Goal: Find specific page/section: Find specific page/section

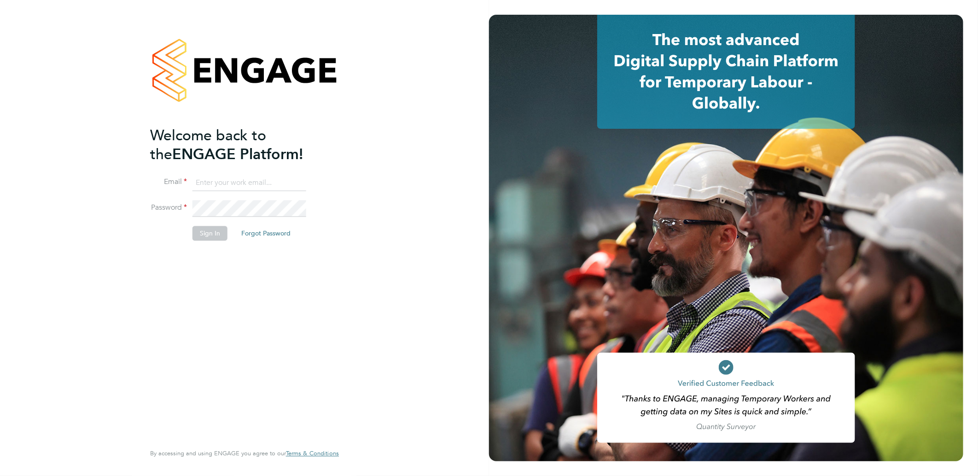
type input "amy.garcia@danielowen.co.uk"
click at [198, 236] on button "Sign In" at bounding box center [209, 233] width 35 height 15
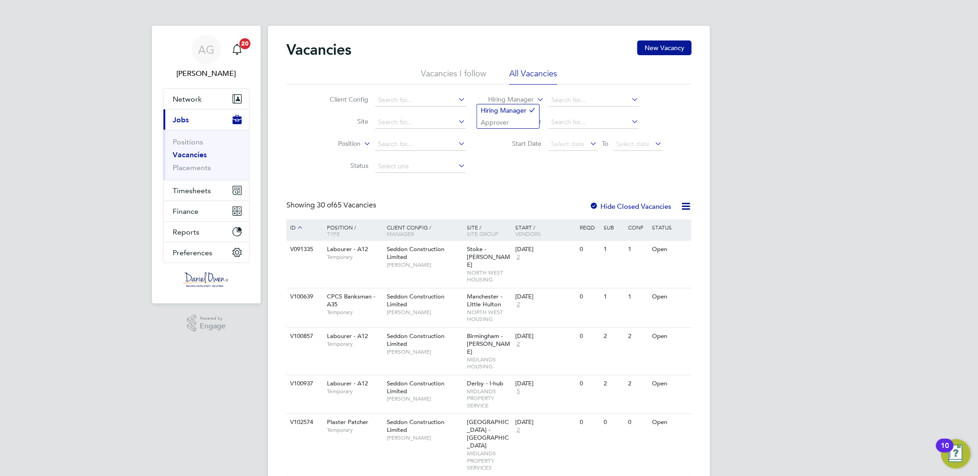
click at [529, 100] on label "Hiring Manager" at bounding box center [507, 99] width 53 height 9
click at [523, 123] on li "Approver" at bounding box center [508, 122] width 62 height 12
click at [359, 146] on label "Position" at bounding box center [334, 143] width 53 height 9
click at [387, 147] on input at bounding box center [420, 144] width 91 height 13
type input "call handler"
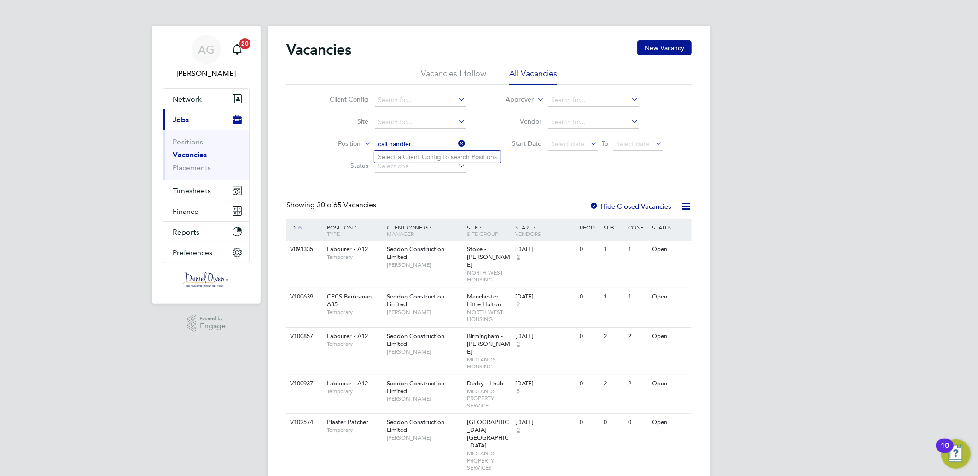
click at [434, 157] on li "Select a Client Config to search Positions" at bounding box center [437, 157] width 126 height 12
click at [412, 120] on input at bounding box center [420, 122] width 91 height 13
click at [406, 97] on input at bounding box center [420, 100] width 91 height 13
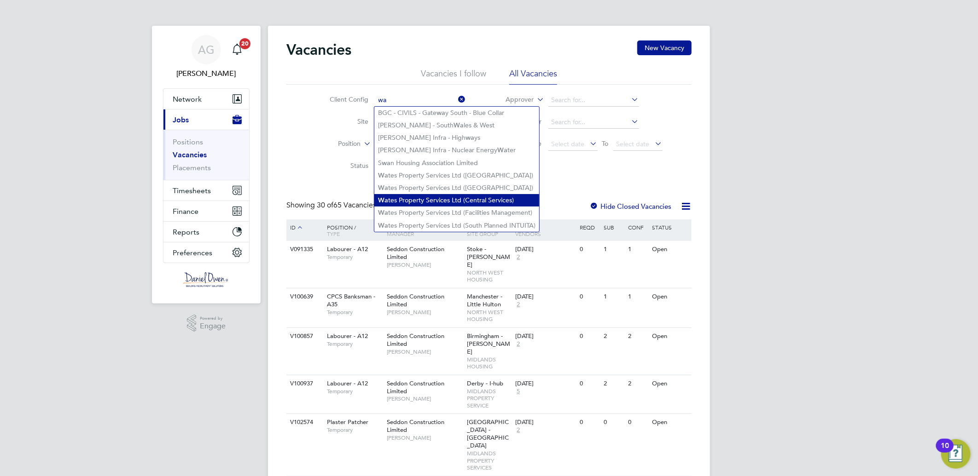
scroll to position [51, 0]
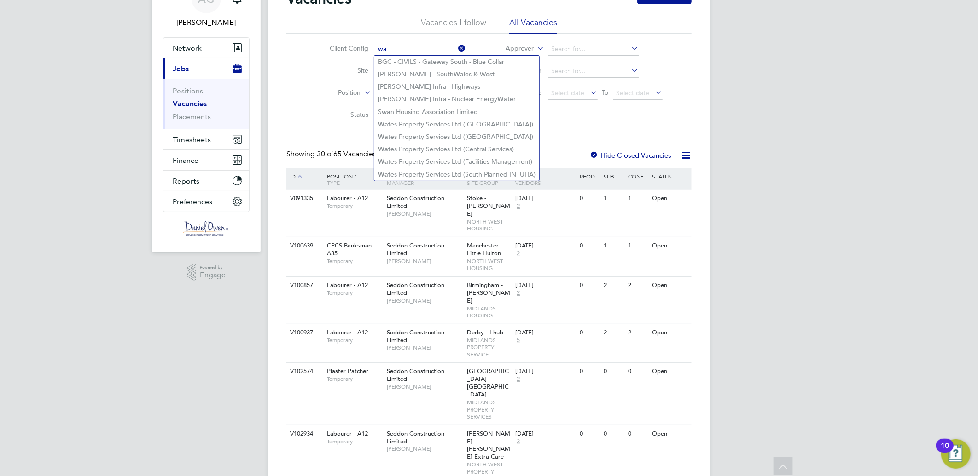
type input "wa"
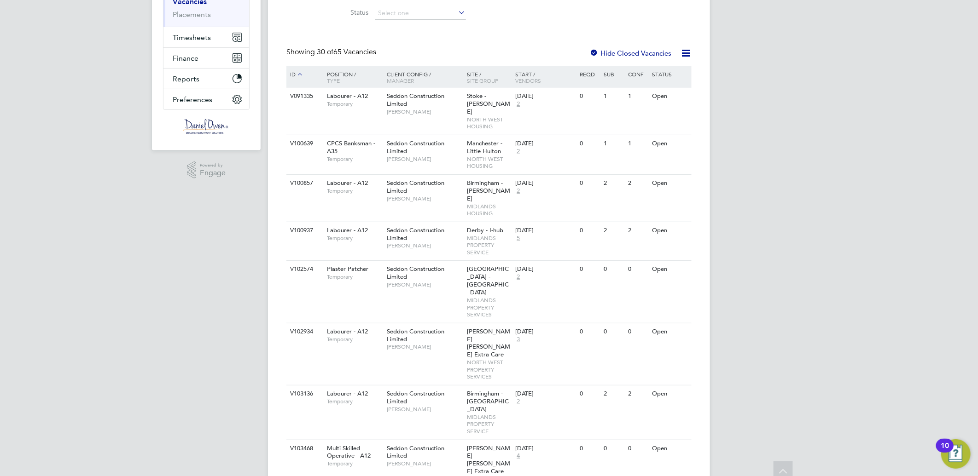
scroll to position [0, 0]
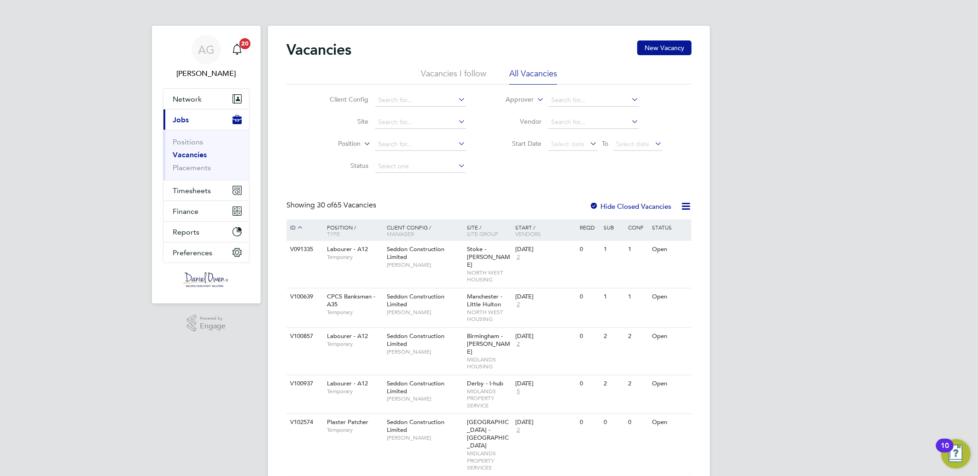
click at [469, 73] on li "Vacancies I follow" at bounding box center [453, 76] width 65 height 17
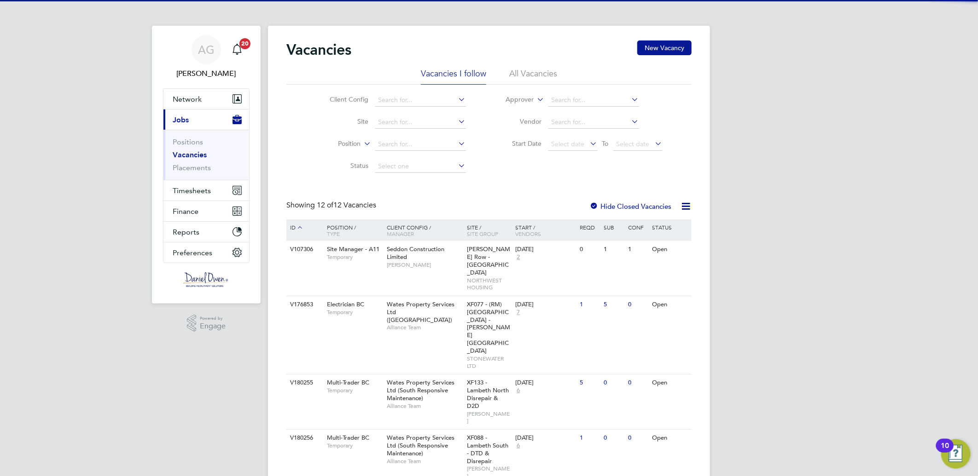
click at [546, 73] on li "All Vacancies" at bounding box center [533, 76] width 48 height 17
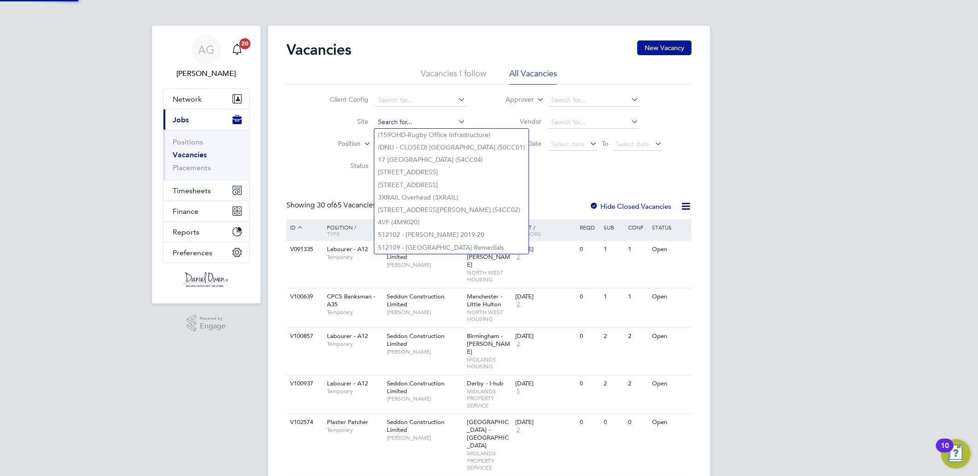
click at [424, 116] on input at bounding box center [420, 122] width 91 height 13
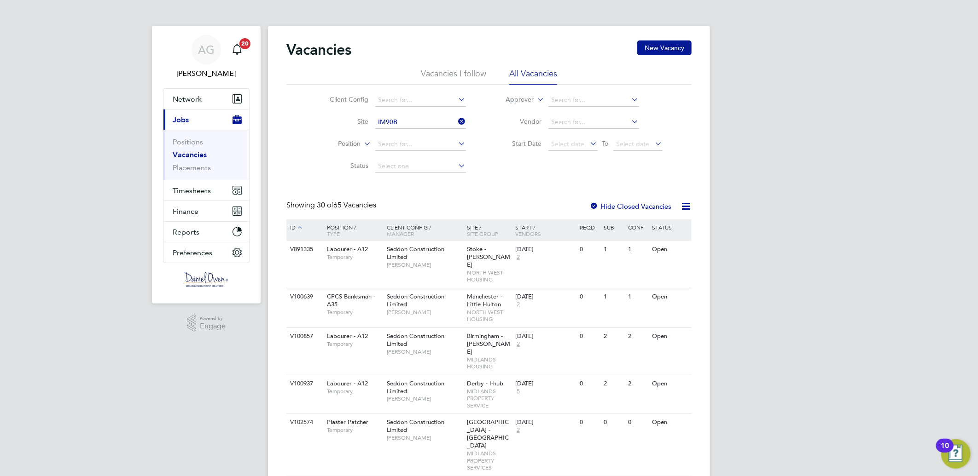
click at [427, 135] on li "IM90B - PA Housing DTD" at bounding box center [420, 135] width 92 height 12
type input "IM90B - PA Housing DTD"
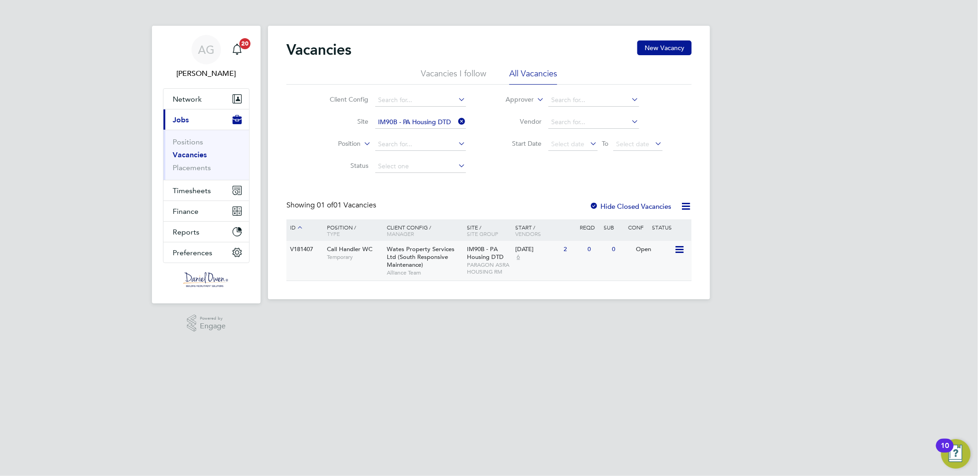
click at [304, 245] on div "V181407" at bounding box center [304, 249] width 32 height 17
